Goal: Find specific page/section: Find specific page/section

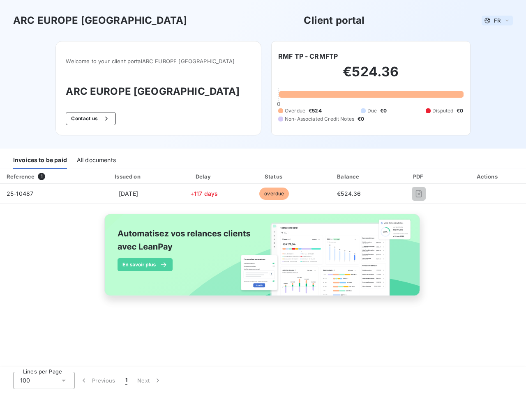
click at [497, 21] on span "FR" at bounding box center [497, 20] width 7 height 7
click at [109, 119] on button "Contact us" at bounding box center [91, 118] width 50 height 13
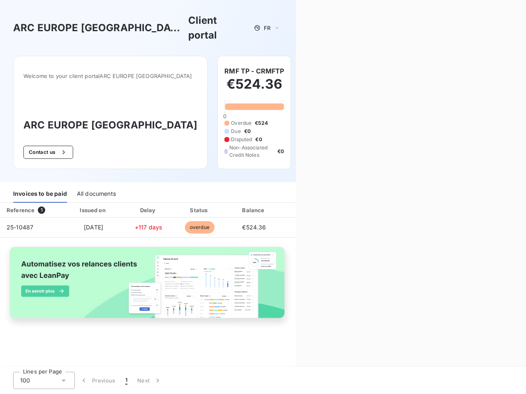
click at [40, 186] on div "Invoices to be paid" at bounding box center [40, 194] width 54 height 17
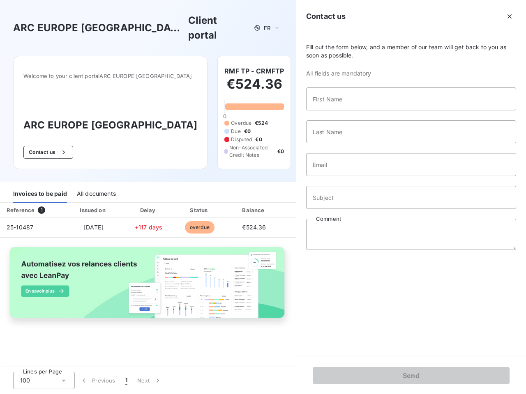
click at [96, 186] on div "All documents" at bounding box center [96, 194] width 39 height 17
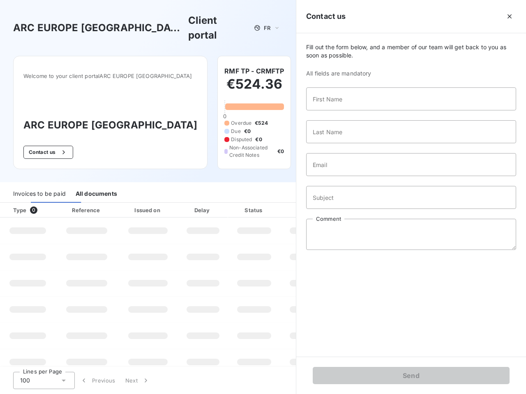
click at [43, 203] on th "Type 0" at bounding box center [27, 210] width 55 height 15
click at [128, 203] on th "Issued on" at bounding box center [148, 210] width 60 height 15
click at [204, 203] on th "Delay" at bounding box center [203, 210] width 50 height 15
click at [274, 203] on th "Status" at bounding box center [254, 210] width 52 height 15
click at [349, 177] on div "Fill out the form below, and a member of our team will get back to you as soon …" at bounding box center [411, 195] width 230 height 324
